Goal: Task Accomplishment & Management: Complete application form

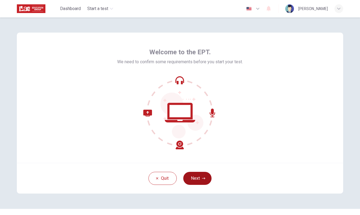
click at [196, 176] on button "Next" at bounding box center [197, 178] width 28 height 13
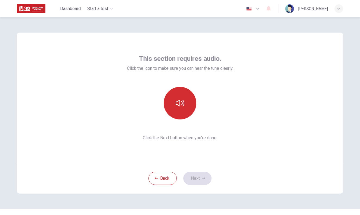
click at [180, 110] on button "button" at bounding box center [180, 103] width 33 height 33
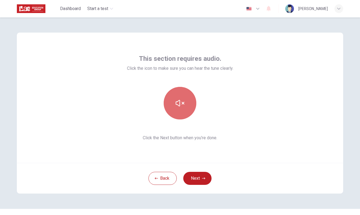
click at [180, 110] on button "button" at bounding box center [180, 103] width 33 height 33
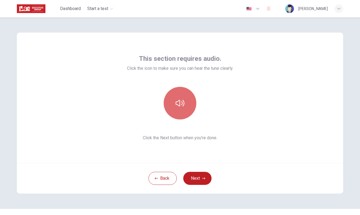
click at [180, 110] on button "button" at bounding box center [180, 103] width 33 height 33
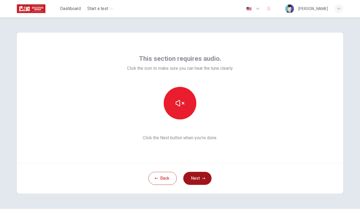
click at [193, 178] on button "Next" at bounding box center [197, 178] width 28 height 13
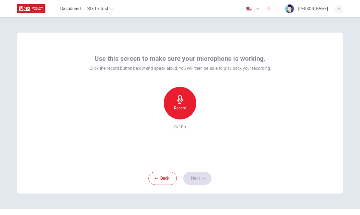
click at [181, 104] on icon "button" at bounding box center [180, 99] width 6 height 9
click at [178, 105] on h6 "Stop" at bounding box center [180, 108] width 8 height 7
click at [205, 115] on icon "button" at bounding box center [205, 115] width 2 height 3
click at [193, 177] on button "Next" at bounding box center [197, 178] width 28 height 13
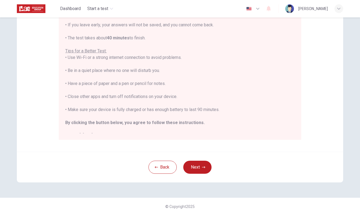
scroll to position [90, 0]
click at [189, 165] on button "Next" at bounding box center [197, 167] width 28 height 13
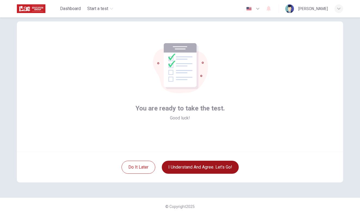
scroll to position [11, 0]
click at [189, 165] on button "I understand and agree. Let’s go!" at bounding box center [200, 167] width 77 height 13
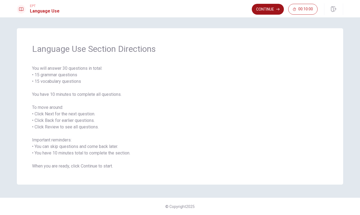
click at [265, 9] on button "Continue" at bounding box center [268, 9] width 32 height 11
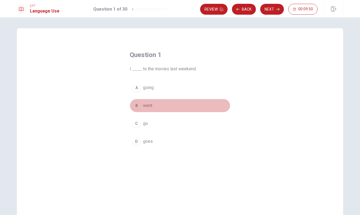
click at [141, 104] on button "B went" at bounding box center [180, 106] width 101 height 14
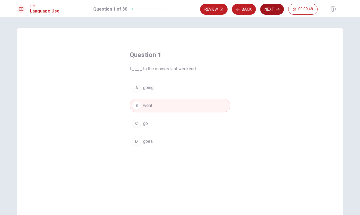
click at [270, 11] on button "Next" at bounding box center [272, 9] width 24 height 11
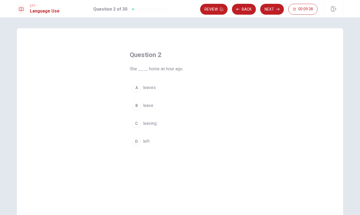
click at [135, 140] on div "D" at bounding box center [136, 141] width 9 height 9
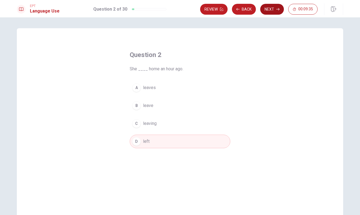
click at [271, 9] on button "Next" at bounding box center [272, 9] width 24 height 11
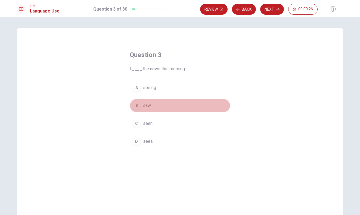
click at [137, 107] on div "B" at bounding box center [136, 105] width 9 height 9
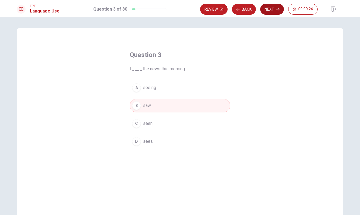
click at [273, 9] on button "Next" at bounding box center [272, 9] width 24 height 11
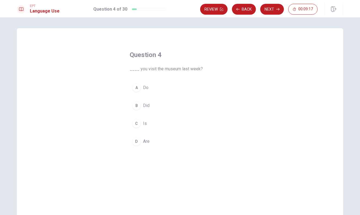
click at [135, 106] on div "B" at bounding box center [136, 105] width 9 height 9
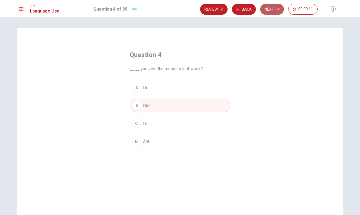
click at [271, 7] on button "Next" at bounding box center [272, 9] width 24 height 11
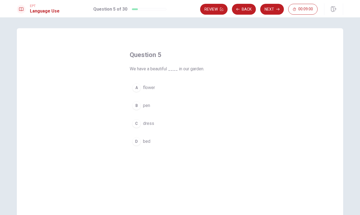
click at [138, 88] on div "A" at bounding box center [136, 87] width 9 height 9
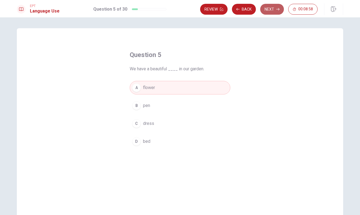
click at [272, 10] on button "Next" at bounding box center [272, 9] width 24 height 11
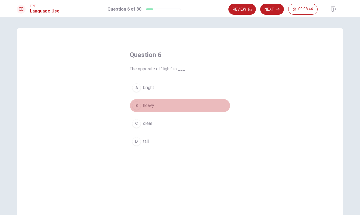
click at [138, 107] on div "B" at bounding box center [136, 105] width 9 height 9
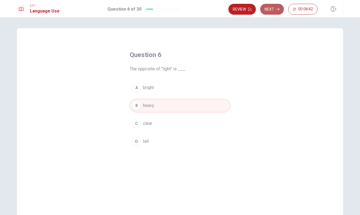
click at [271, 9] on button "Next" at bounding box center [272, 9] width 24 height 11
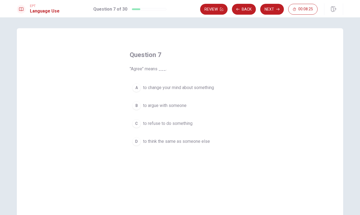
click at [138, 144] on div "D" at bounding box center [136, 141] width 9 height 9
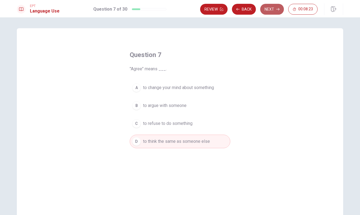
click at [269, 9] on button "Next" at bounding box center [272, 9] width 24 height 11
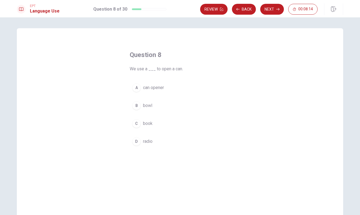
click at [142, 87] on button "A can opener" at bounding box center [180, 88] width 101 height 14
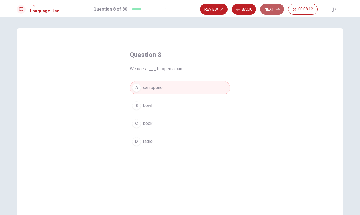
click at [267, 7] on button "Next" at bounding box center [272, 9] width 24 height 11
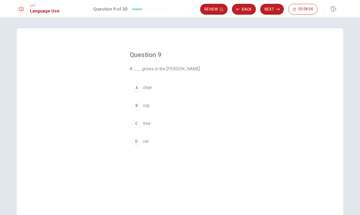
click at [135, 125] on div "C" at bounding box center [136, 123] width 9 height 9
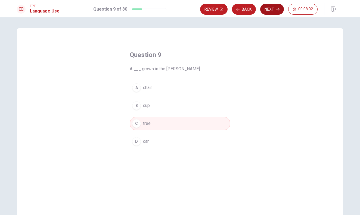
click at [271, 10] on button "Next" at bounding box center [272, 9] width 24 height 11
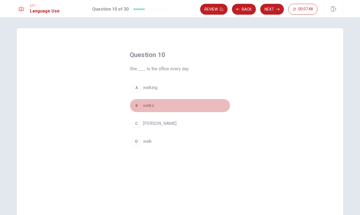
click at [138, 106] on div "B" at bounding box center [136, 105] width 9 height 9
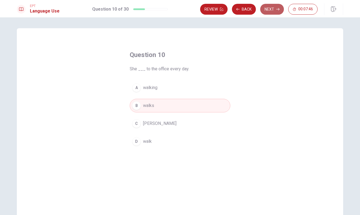
click at [274, 9] on button "Next" at bounding box center [272, 9] width 24 height 11
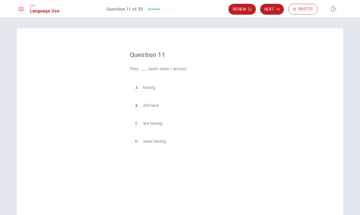
click at [138, 142] on div "D" at bounding box center [136, 141] width 9 height 9
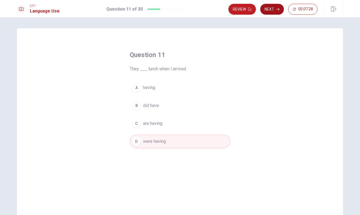
click at [270, 11] on button "Next" at bounding box center [272, 9] width 24 height 11
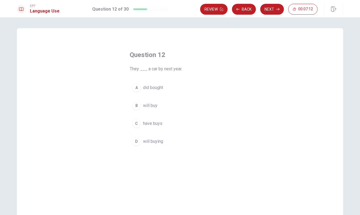
click at [138, 107] on div "B" at bounding box center [136, 105] width 9 height 9
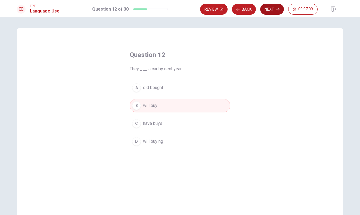
click at [267, 10] on button "Next" at bounding box center [272, 9] width 24 height 11
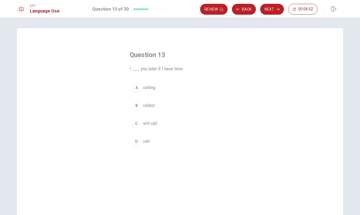
click at [137, 126] on div "C" at bounding box center [136, 123] width 9 height 9
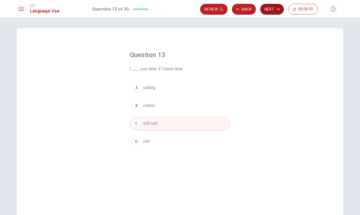
click at [264, 10] on button "Next" at bounding box center [272, 9] width 24 height 11
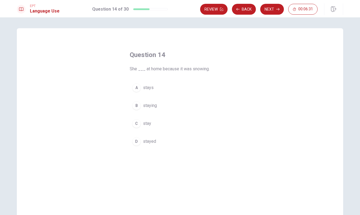
click at [137, 85] on div "A" at bounding box center [136, 87] width 9 height 9
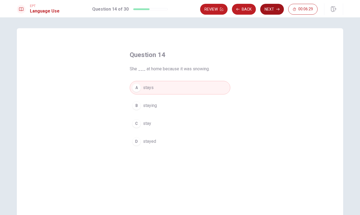
click at [280, 8] on button "Next" at bounding box center [272, 9] width 24 height 11
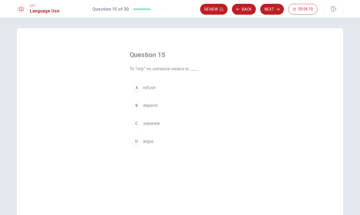
click at [136, 87] on div "A" at bounding box center [136, 87] width 9 height 9
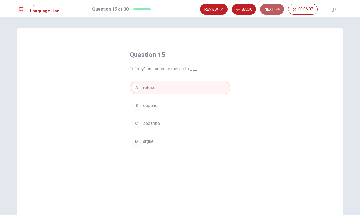
click at [271, 9] on button "Next" at bounding box center [272, 9] width 24 height 11
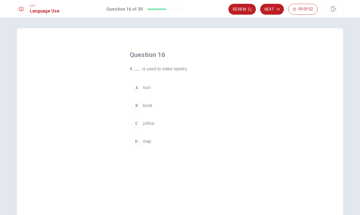
click at [138, 88] on div "A" at bounding box center [136, 87] width 9 height 9
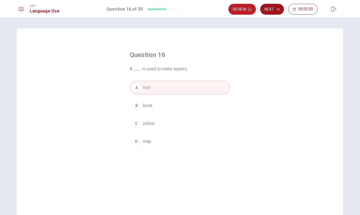
click at [270, 11] on button "Next" at bounding box center [272, 9] width 24 height 11
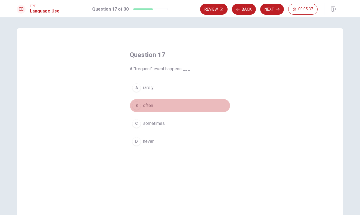
click at [140, 106] on div "B" at bounding box center [136, 105] width 9 height 9
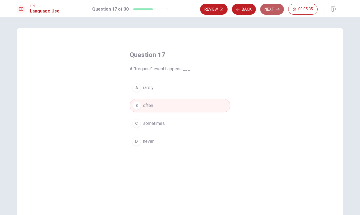
click at [272, 8] on button "Next" at bounding box center [272, 9] width 24 height 11
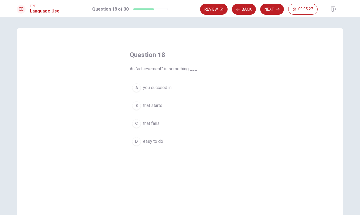
click at [157, 87] on span "you succeed in" at bounding box center [157, 88] width 29 height 7
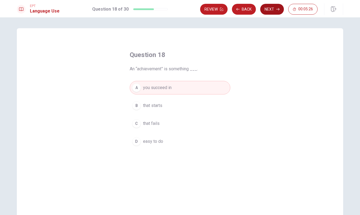
click at [274, 11] on button "Next" at bounding box center [272, 9] width 24 height 11
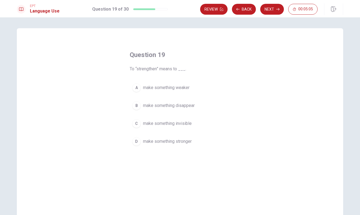
click at [137, 143] on div "D" at bounding box center [136, 141] width 9 height 9
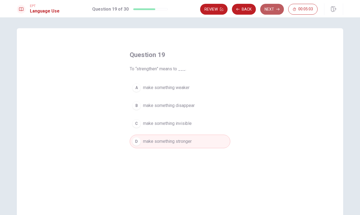
click at [272, 7] on button "Next" at bounding box center [272, 9] width 24 height 11
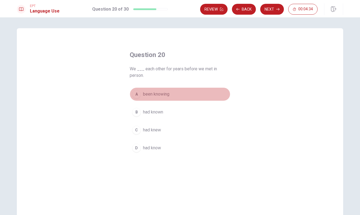
click at [146, 95] on span "been knowing" at bounding box center [156, 94] width 26 height 7
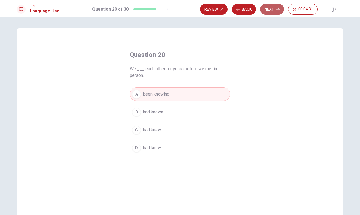
click at [271, 9] on button "Next" at bounding box center [272, 9] width 24 height 11
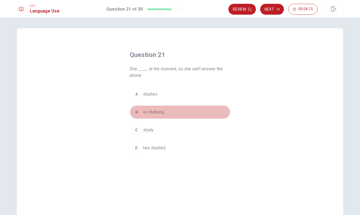
click at [142, 113] on button "B is studying" at bounding box center [180, 113] width 101 height 14
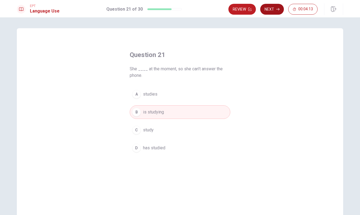
click at [270, 11] on button "Next" at bounding box center [272, 9] width 24 height 11
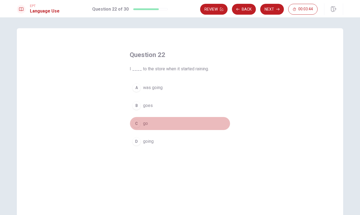
click at [140, 123] on div "C" at bounding box center [136, 123] width 9 height 9
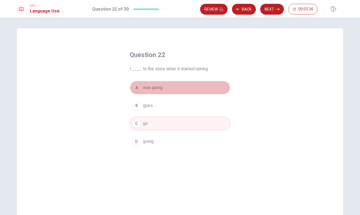
click at [138, 88] on div "A" at bounding box center [136, 87] width 9 height 9
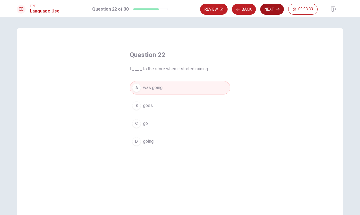
click at [274, 5] on button "Next" at bounding box center [272, 9] width 24 height 11
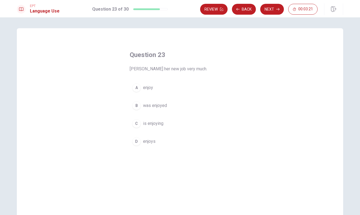
click at [141, 88] on div "A" at bounding box center [136, 87] width 9 height 9
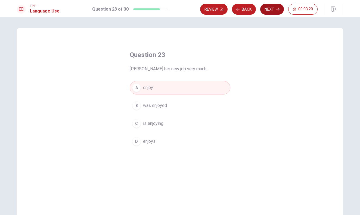
click at [278, 6] on button "Next" at bounding box center [272, 9] width 24 height 11
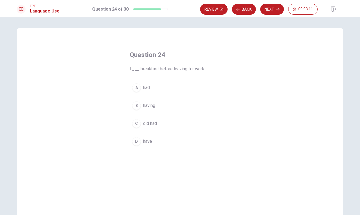
click at [137, 88] on div "A" at bounding box center [136, 87] width 9 height 9
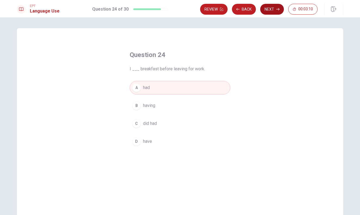
click at [272, 7] on button "Next" at bounding box center [272, 9] width 24 height 11
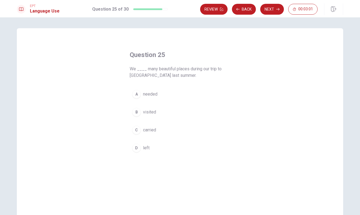
click at [135, 113] on div "B" at bounding box center [136, 112] width 9 height 9
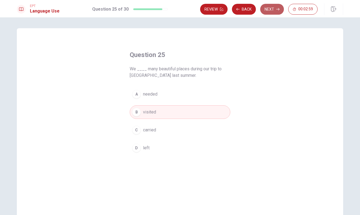
click at [272, 8] on button "Next" at bounding box center [272, 9] width 24 height 11
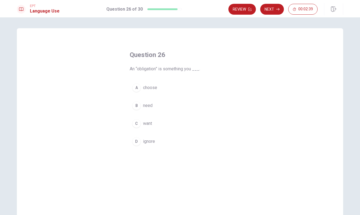
click at [137, 88] on div "A" at bounding box center [136, 87] width 9 height 9
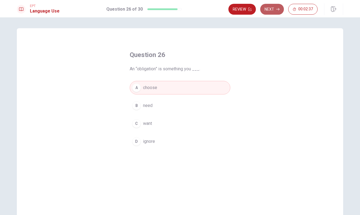
click at [272, 9] on button "Next" at bounding box center [272, 9] width 24 height 11
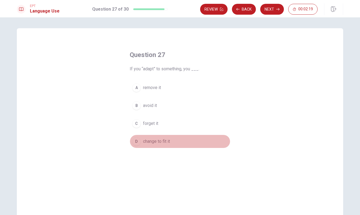
click at [137, 142] on div "D" at bounding box center [136, 141] width 9 height 9
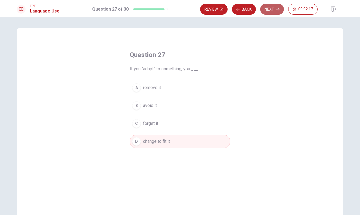
click at [270, 7] on button "Next" at bounding box center [272, 9] width 24 height 11
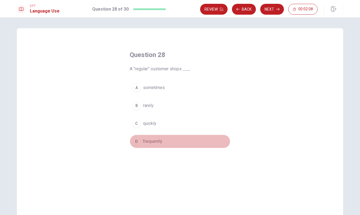
click at [135, 144] on div "D" at bounding box center [136, 141] width 9 height 9
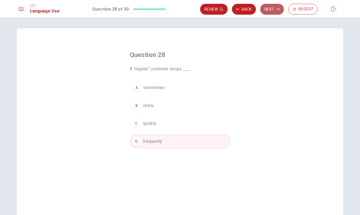
click at [272, 12] on button "Next" at bounding box center [272, 9] width 24 height 11
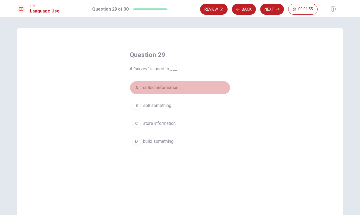
click at [159, 88] on span "collect information" at bounding box center [160, 88] width 35 height 7
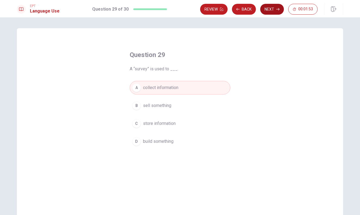
click at [275, 10] on button "Next" at bounding box center [272, 9] width 24 height 11
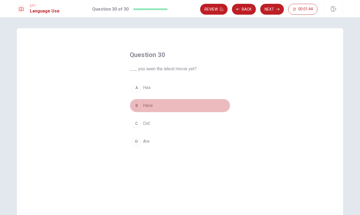
click at [136, 105] on div "B" at bounding box center [136, 105] width 9 height 9
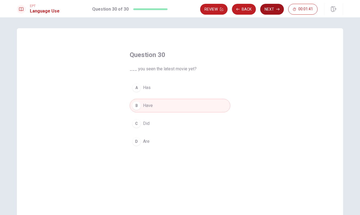
click at [269, 8] on button "Next" at bounding box center [272, 9] width 24 height 11
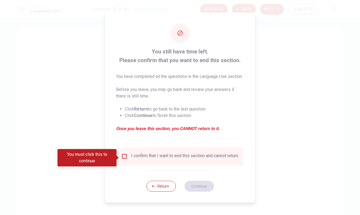
click at [124, 158] on input "You must click this to continue" at bounding box center [124, 156] width 7 height 7
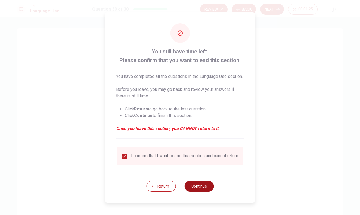
click at [207, 190] on button "Continue" at bounding box center [198, 186] width 29 height 11
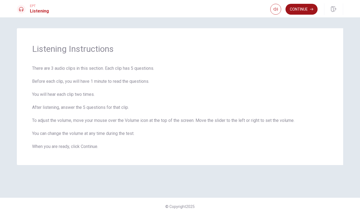
click at [298, 9] on button "Continue" at bounding box center [302, 9] width 32 height 11
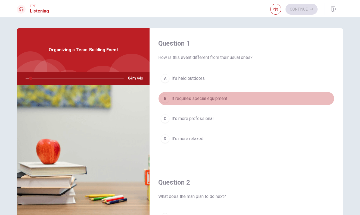
drag, startPoint x: 311, startPoint y: 96, endPoint x: 319, endPoint y: 127, distance: 32.2
click at [318, 126] on div "A It’s held outdoors B It requires special equipment C It’s more professional D…" at bounding box center [246, 114] width 176 height 85
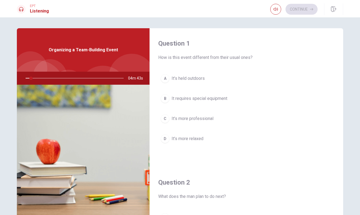
scroll to position [-1, 0]
type input "6"
click at [344, 55] on div "Question 1 How is this event different from their usual ones? A It’s held outdo…" at bounding box center [180, 122] width 344 height 189
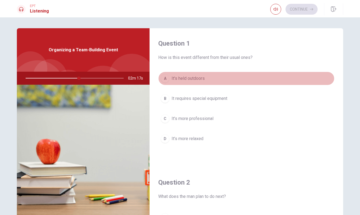
click at [187, 78] on span "It’s held outdoors" at bounding box center [188, 78] width 33 height 7
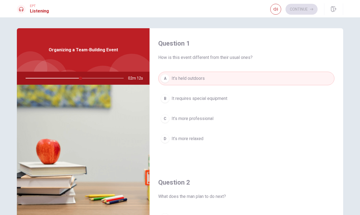
click at [325, 165] on div "Question 1 How is this event different from their usual ones? A It’s held outdo…" at bounding box center [247, 97] width 194 height 139
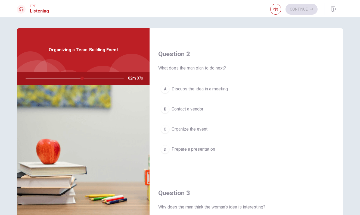
scroll to position [142, 0]
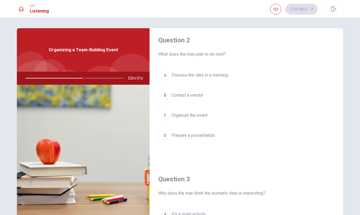
click at [202, 118] on span "Organize the event" at bounding box center [190, 115] width 36 height 7
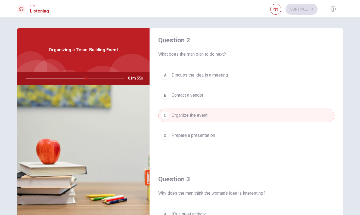
type input "62"
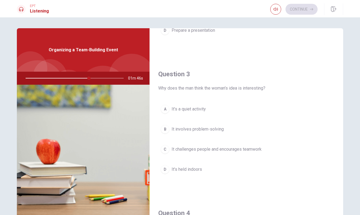
scroll to position [248, 0]
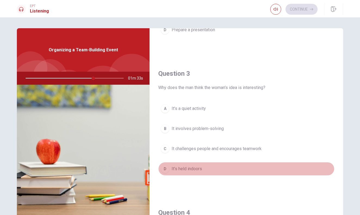
click at [173, 169] on span "It’s held indoors" at bounding box center [187, 169] width 30 height 7
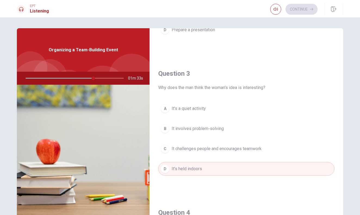
type input "69"
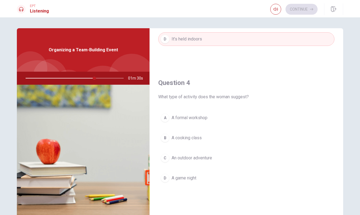
scroll to position [383, 0]
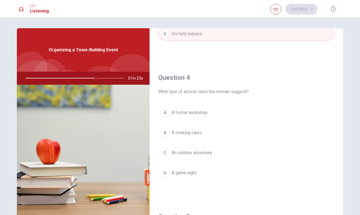
click at [180, 153] on span "An outdoor adventure" at bounding box center [192, 153] width 41 height 7
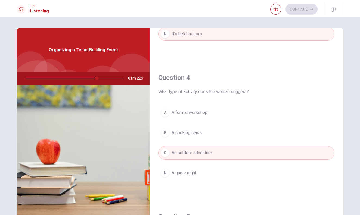
type input "73"
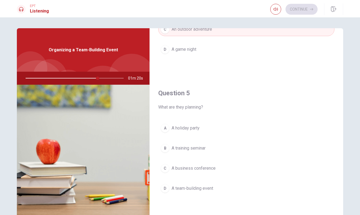
scroll to position [510, 0]
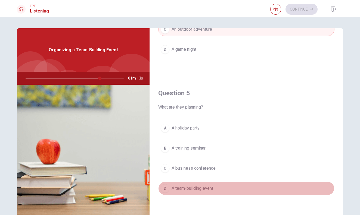
click at [194, 185] on span "A team-building event" at bounding box center [193, 188] width 42 height 7
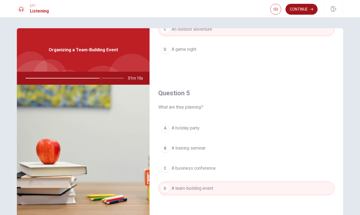
click at [302, 8] on button "Continue" at bounding box center [302, 9] width 32 height 11
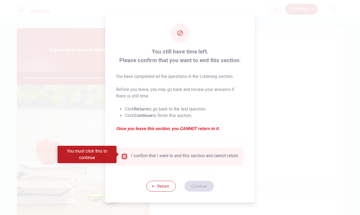
click at [124, 153] on input "You must click this to continue" at bounding box center [124, 156] width 7 height 7
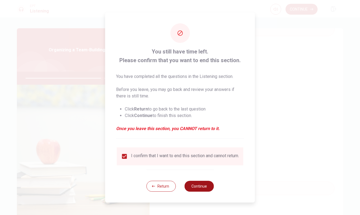
click at [203, 187] on button "Continue" at bounding box center [198, 186] width 29 height 11
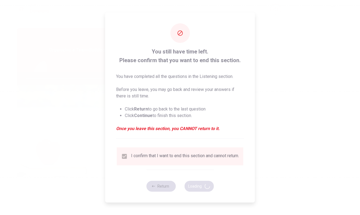
type input "79"
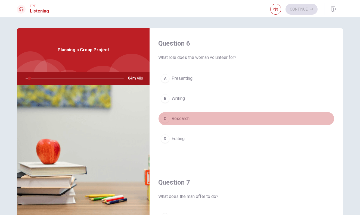
click at [321, 113] on button "C Research" at bounding box center [246, 119] width 176 height 14
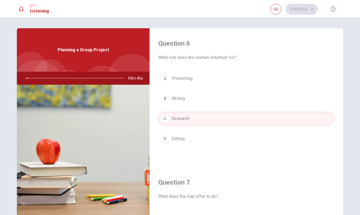
click at [335, 129] on div "Question 6 What role does the woman volunteer for? A Presenting B Writing C Res…" at bounding box center [247, 97] width 194 height 139
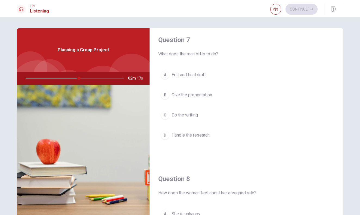
scroll to position [144, 0]
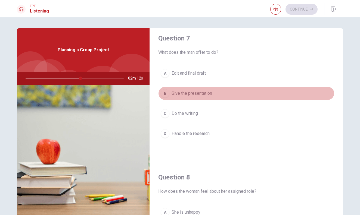
click at [263, 97] on button "B Give the presentation" at bounding box center [246, 94] width 176 height 14
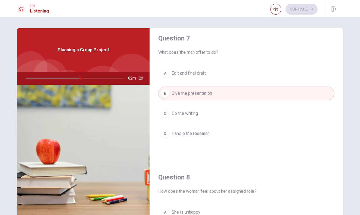
type input "56"
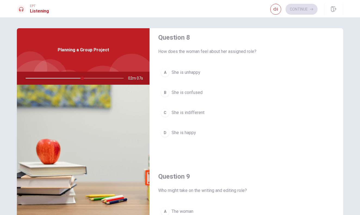
scroll to position [286, 0]
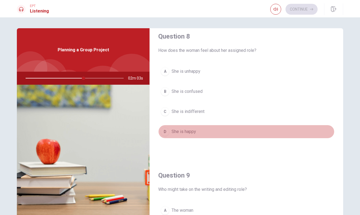
click at [222, 136] on button "D She is happy" at bounding box center [246, 132] width 176 height 14
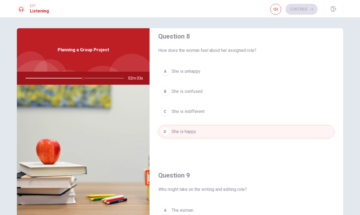
type input "59"
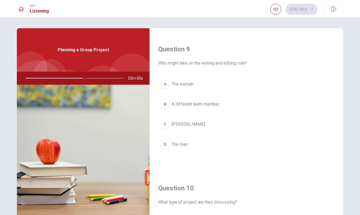
scroll to position [414, 0]
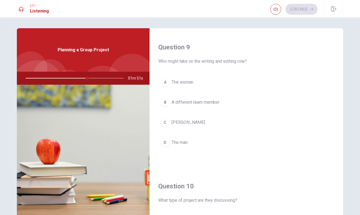
click at [198, 122] on button "C [PERSON_NAME]" at bounding box center [246, 123] width 176 height 14
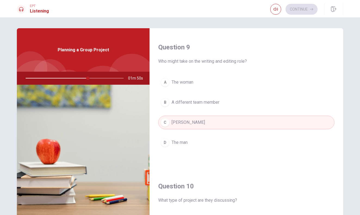
type input "64"
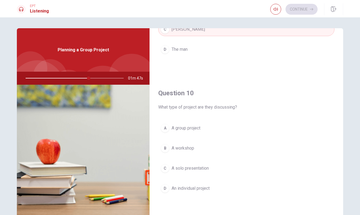
scroll to position [507, 0]
click at [184, 127] on span "A group project" at bounding box center [186, 128] width 29 height 7
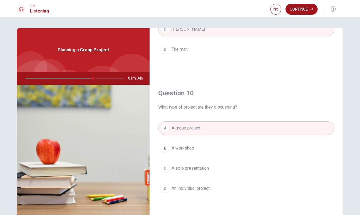
click at [297, 9] on button "Continue" at bounding box center [302, 9] width 32 height 11
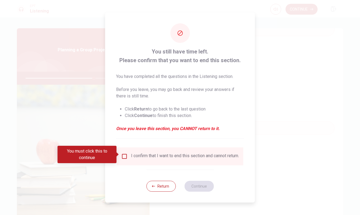
click at [124, 155] on input "You must click this to continue" at bounding box center [124, 156] width 7 height 7
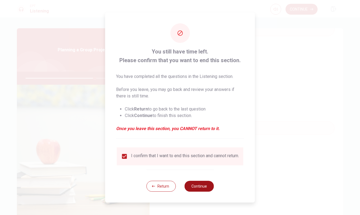
click at [203, 191] on button "Continue" at bounding box center [198, 186] width 29 height 11
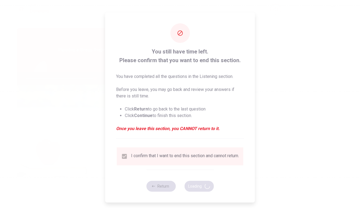
type input "71"
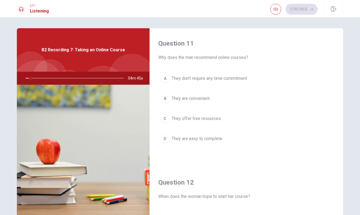
click at [299, 165] on div "Question 11 Why does the man recommend online courses? A They don’t require any…" at bounding box center [247, 97] width 194 height 139
click at [209, 100] on span "They are convenient" at bounding box center [191, 98] width 38 height 7
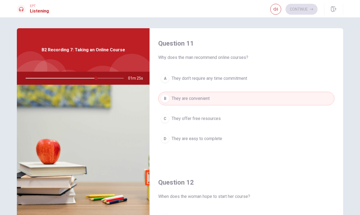
type input "72"
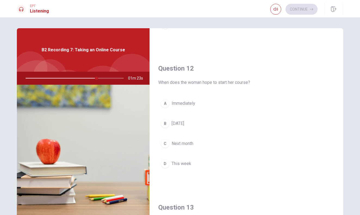
scroll to position [115, 0]
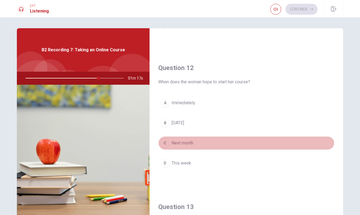
click at [185, 144] on span "Next month" at bounding box center [183, 143] width 22 height 7
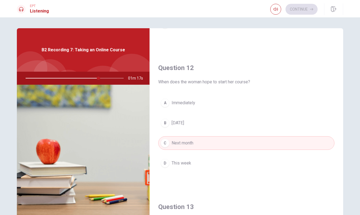
type input "75"
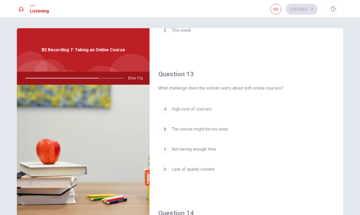
scroll to position [250, 0]
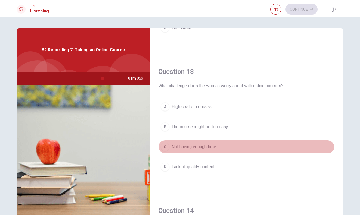
click at [183, 147] on span "Not having enough time" at bounding box center [194, 147] width 45 height 7
type input "79"
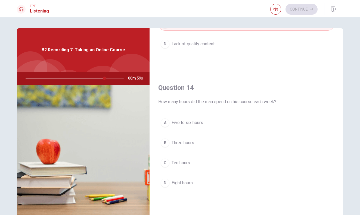
scroll to position [375, 0]
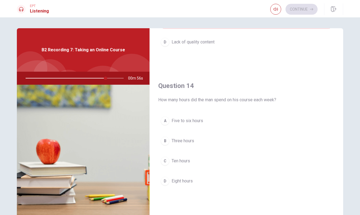
click at [181, 122] on span "Five to six hours" at bounding box center [188, 121] width 32 height 7
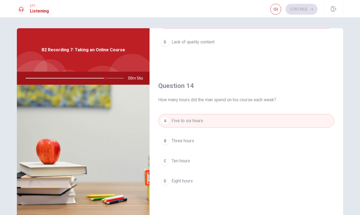
type input "82"
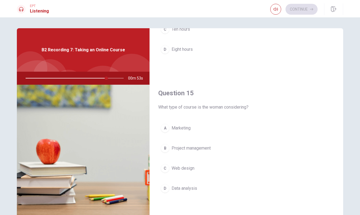
scroll to position [507, 0]
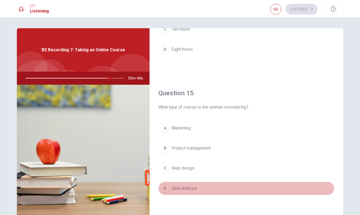
click at [172, 191] on span "Data analysis" at bounding box center [185, 188] width 26 height 7
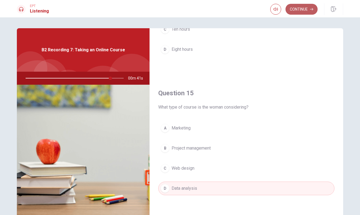
click at [299, 8] on button "Continue" at bounding box center [302, 9] width 32 height 11
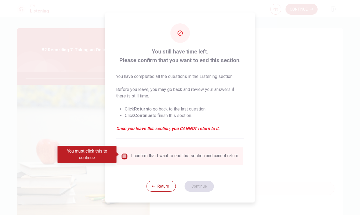
click at [123, 156] on input "You must click this to continue" at bounding box center [124, 156] width 7 height 7
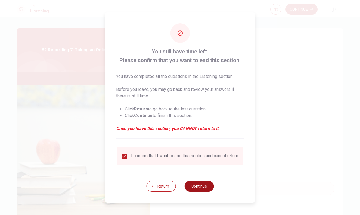
click at [195, 187] on button "Continue" at bounding box center [198, 186] width 29 height 11
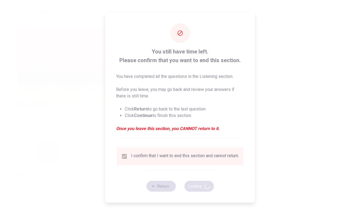
type input "88"
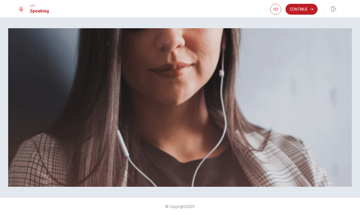
click at [139, 80] on span "Use a headset if available (recommended for best audio quality). Ensure your mi…" at bounding box center [78, 57] width 123 height 44
click at [304, 8] on button "Continue" at bounding box center [302, 9] width 32 height 11
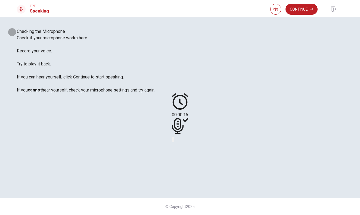
click at [179, 148] on icon "Record Again" at bounding box center [175, 144] width 7 height 7
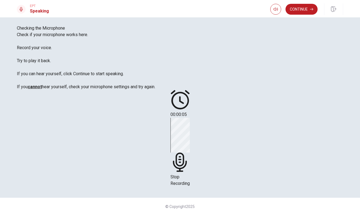
click at [190, 153] on icon at bounding box center [179, 162] width 19 height 19
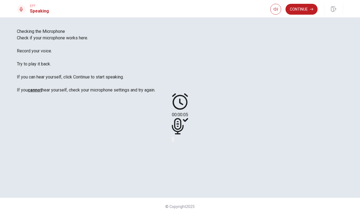
click at [174, 142] on button "Play Audio" at bounding box center [173, 139] width 1 height 5
click at [275, 8] on icon "button" at bounding box center [276, 9] width 4 height 4
type input "0.4"
drag, startPoint x: 284, startPoint y: 19, endPoint x: 273, endPoint y: 21, distance: 11.1
click at [273, 21] on span at bounding box center [273, 19] width 3 height 3
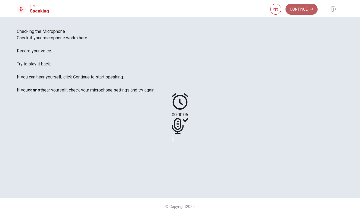
click at [293, 9] on button "Continue" at bounding box center [302, 9] width 32 height 11
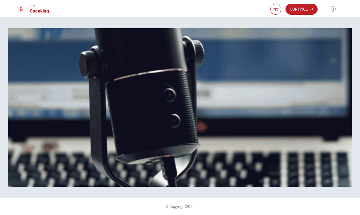
click at [164, 79] on div "Speaking Section Directions The Speaking Test will start now. There are 3 quest…" at bounding box center [180, 70] width 326 height 85
click at [293, 8] on button "Continue" at bounding box center [302, 9] width 32 height 11
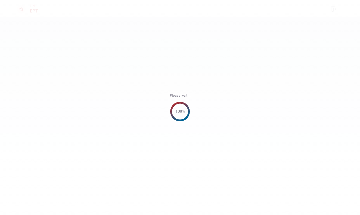
scroll to position [0, 0]
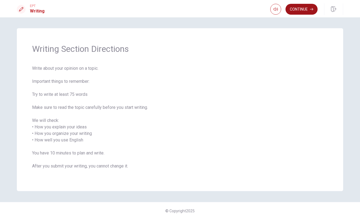
click at [299, 8] on button "Continue" at bounding box center [302, 9] width 32 height 11
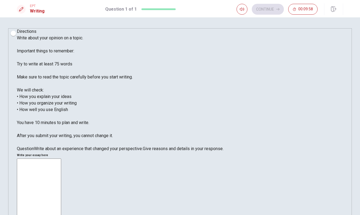
click at [175, 58] on div "Directions Write about your opinion on a topic. Important things to remember: T…" at bounding box center [180, 90] width 326 height 124
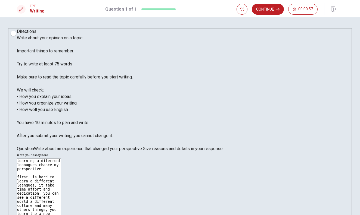
type textarea "learning a diferrent leanugues chance my perspective first; is hard to learn a …"
click at [160, 105] on div "Directions Write about your opinion on a topic. Important things to remember: T…" at bounding box center [180, 90] width 326 height 124
click at [266, 10] on button "Continue" at bounding box center [268, 9] width 32 height 11
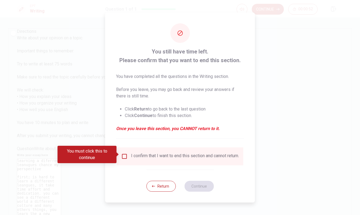
click at [122, 154] on input "You must click this to continue" at bounding box center [124, 156] width 7 height 7
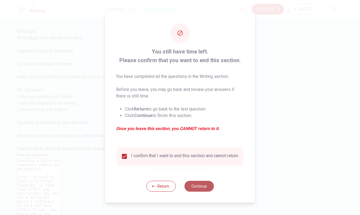
click at [198, 189] on button "Continue" at bounding box center [198, 186] width 29 height 11
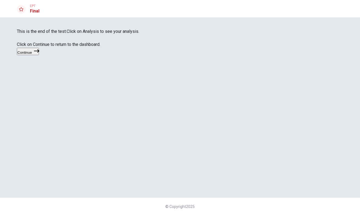
click at [67, 34] on span "This is the end of the test." at bounding box center [42, 31] width 50 height 5
click at [39, 55] on button "Continue" at bounding box center [28, 51] width 22 height 7
